Goal: Information Seeking & Learning: Check status

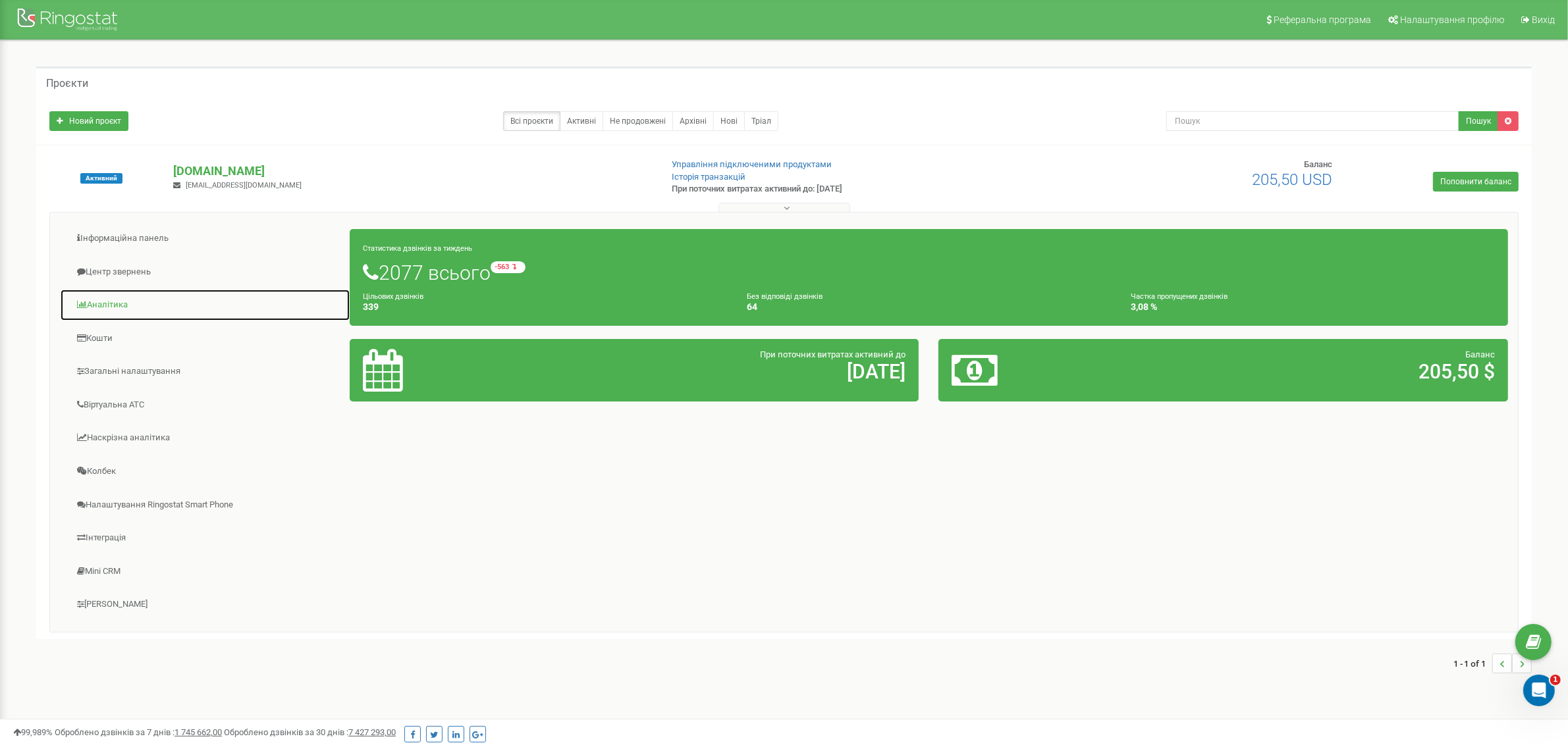
click at [100, 305] on link "Аналiтика" at bounding box center [205, 305] width 291 height 33
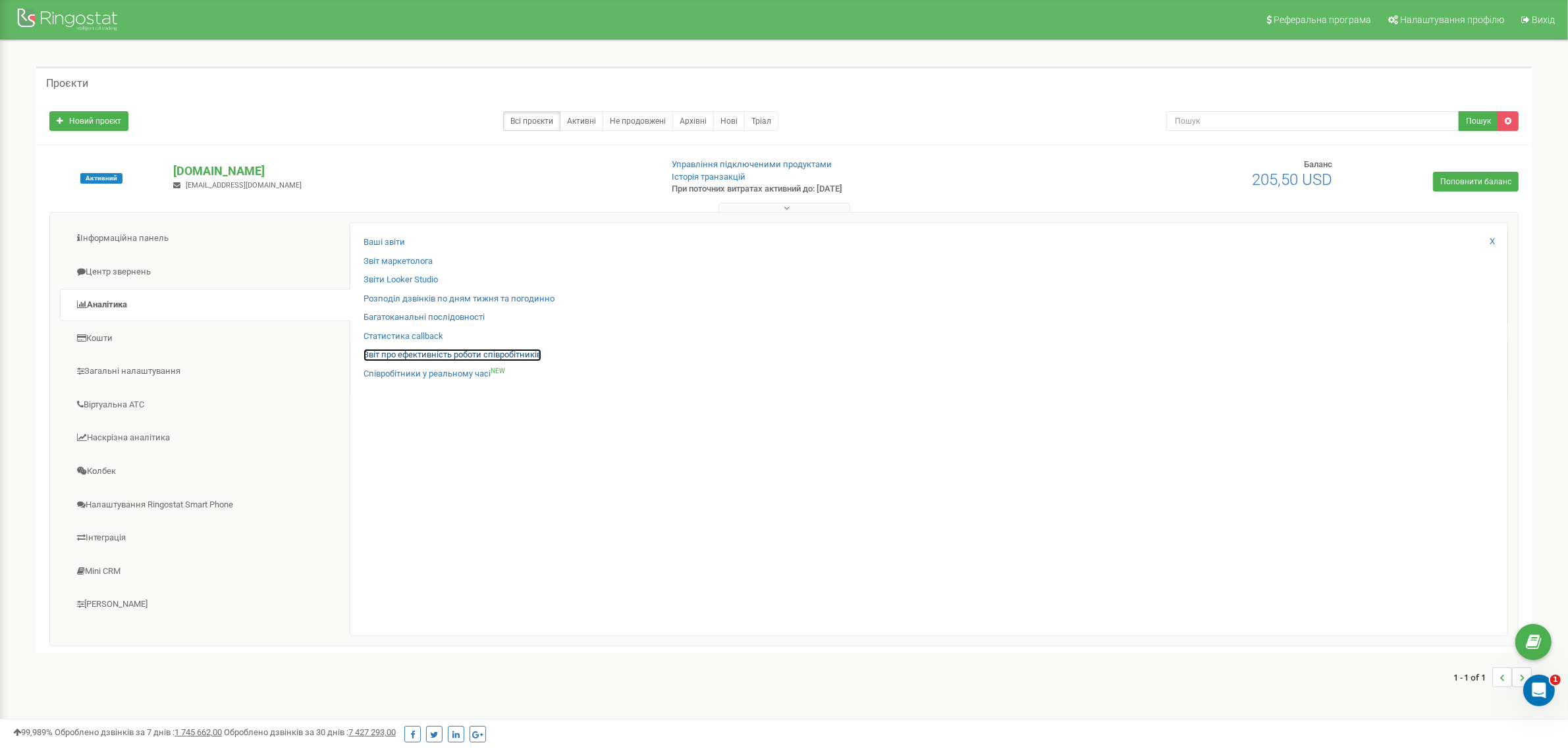
click at [410, 350] on link "Звіт про ефективність роботи співробітників" at bounding box center [452, 355] width 178 height 13
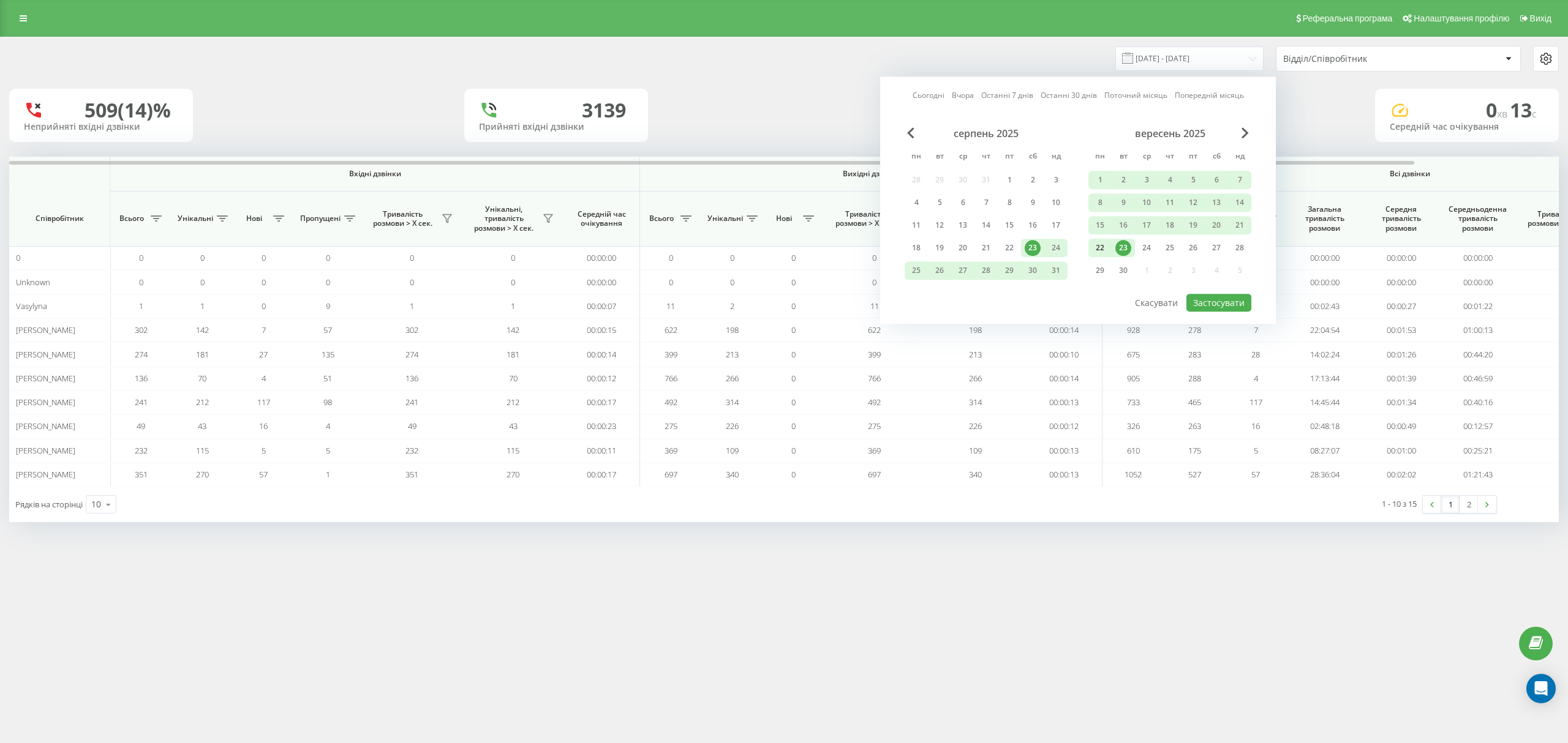
click at [1100, 245] on div "22" at bounding box center [1100, 247] width 16 height 16
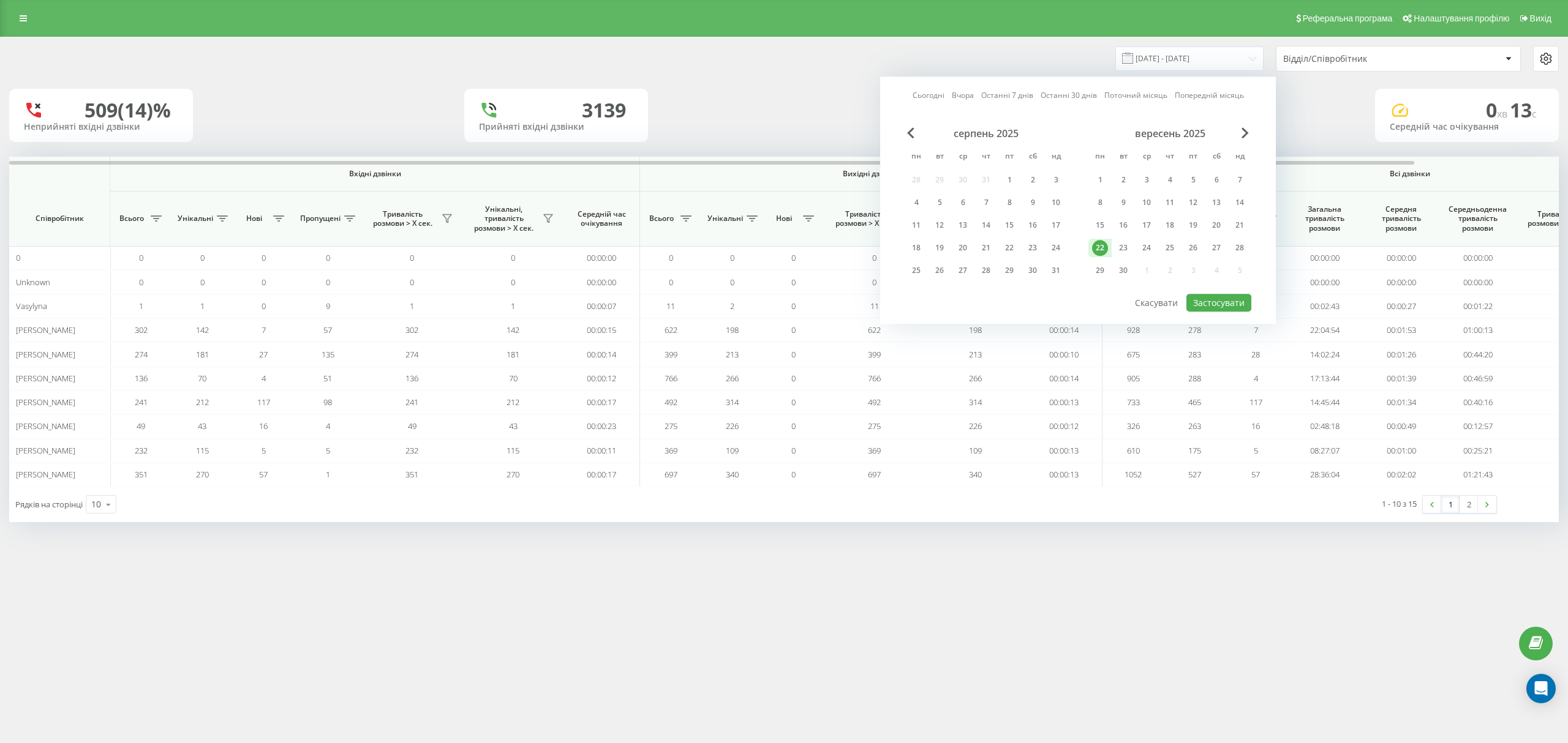
click at [1100, 245] on div "22" at bounding box center [1100, 247] width 16 height 16
drag, startPoint x: 1222, startPoint y: 304, endPoint x: 917, endPoint y: 317, distance: 305.3
click at [1216, 306] on button "Застосувати" at bounding box center [1218, 302] width 65 height 18
type input "22.09.2025 - 22.09.2025"
